Goal: Task Accomplishment & Management: Use online tool/utility

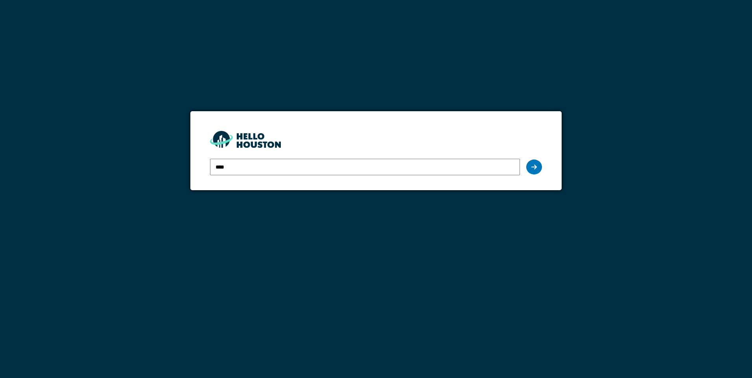
type input "**********"
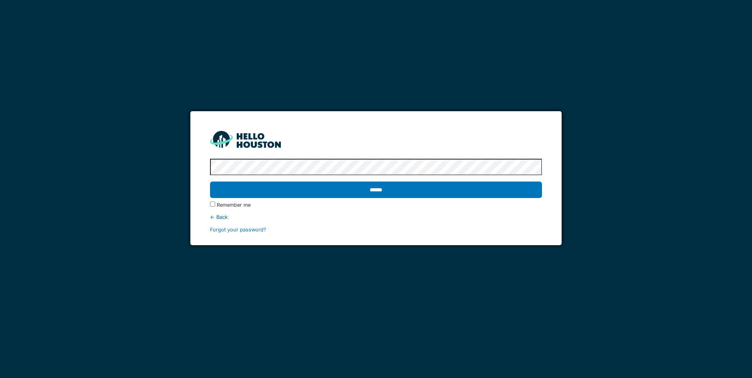
click at [210, 182] on input "******" at bounding box center [376, 190] width 332 height 17
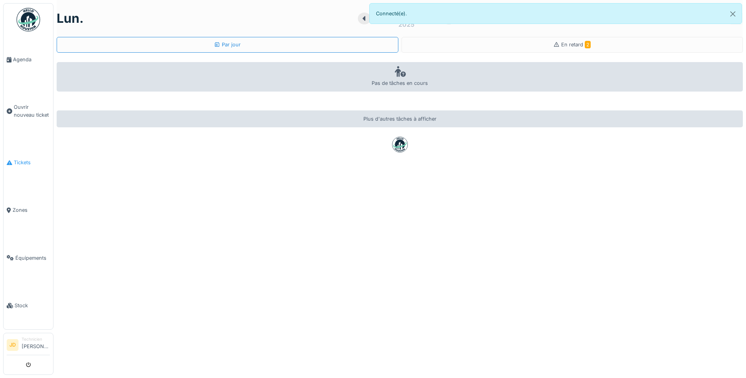
click at [25, 159] on span "Tickets" at bounding box center [32, 162] width 36 height 7
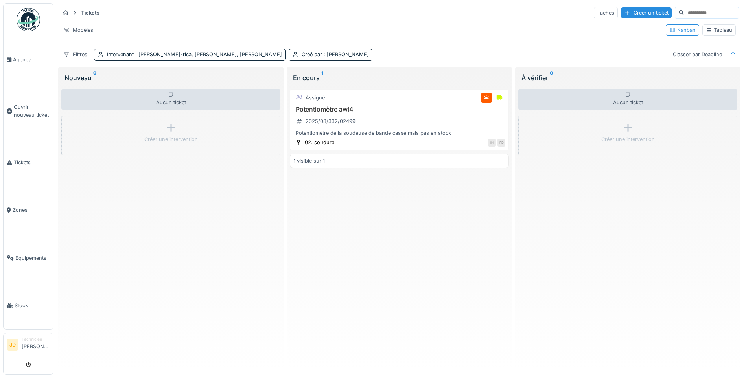
click at [707, 28] on icon at bounding box center [709, 30] width 4 height 4
